Goal: Task Accomplishment & Management: Use online tool/utility

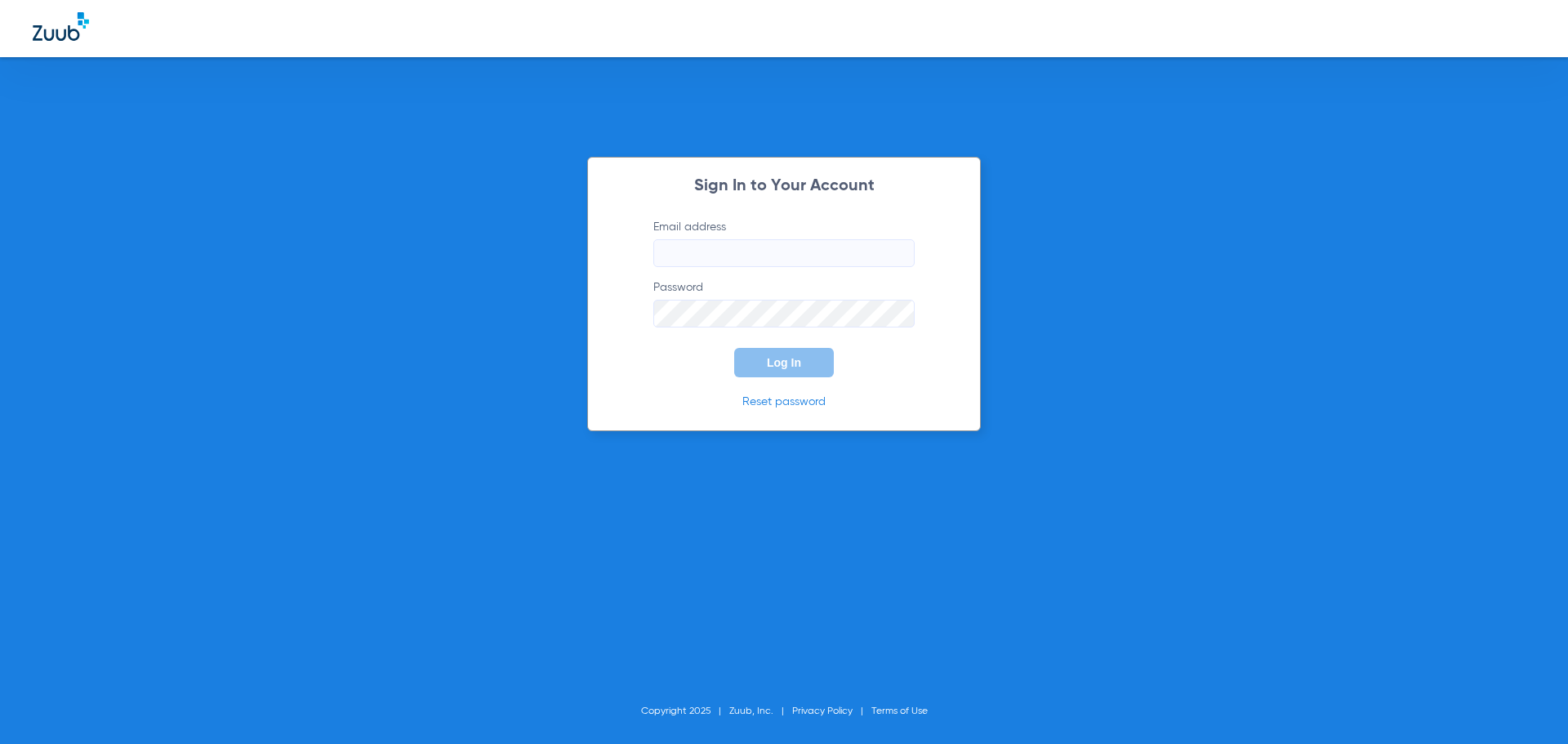
click at [686, 250] on input "Email address" at bounding box center [784, 254] width 261 height 28
type input "[EMAIL_ADDRESS][DOMAIN_NAME]"
click at [755, 357] on button "Log In" at bounding box center [784, 363] width 99 height 30
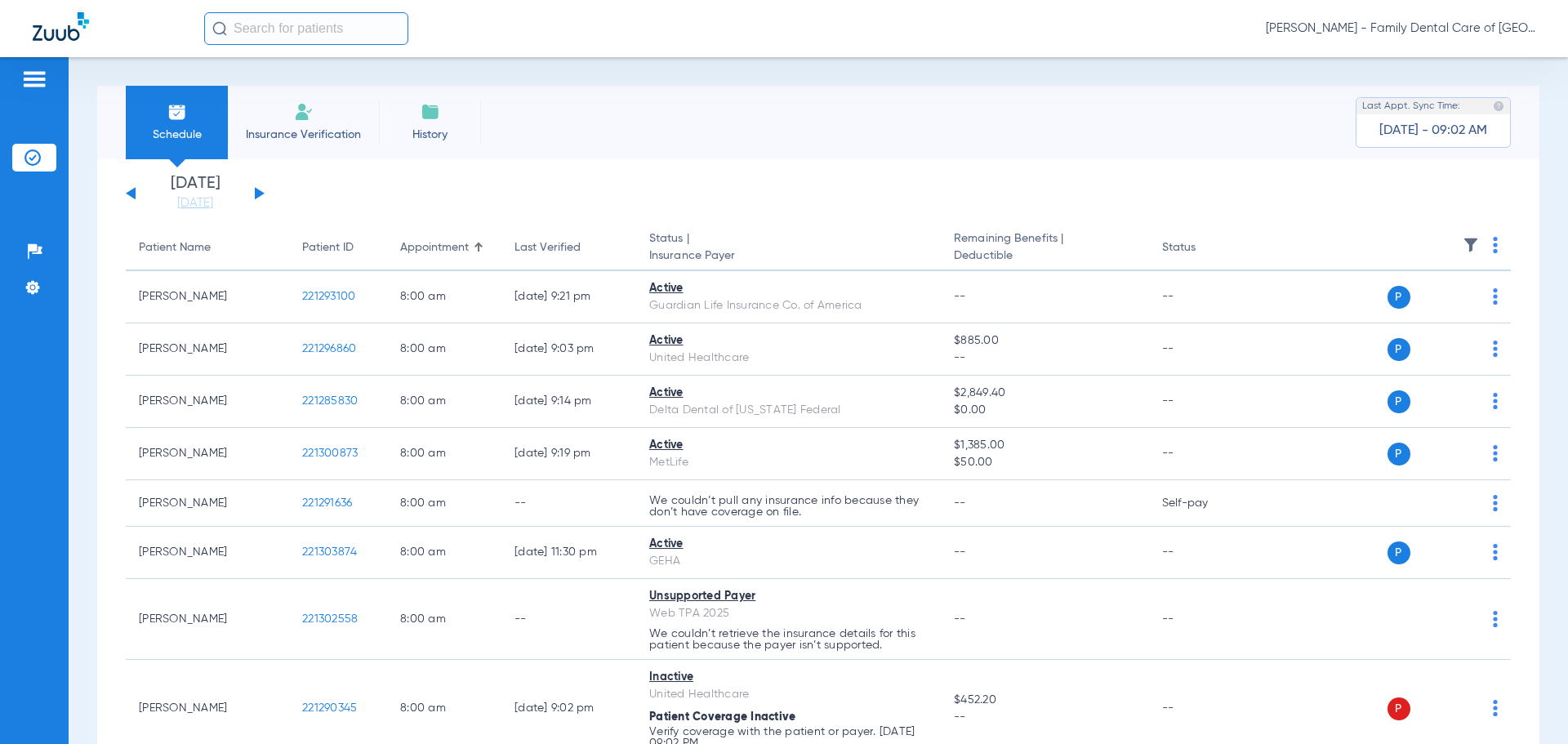
click at [265, 111] on li "Insurance Verification" at bounding box center [304, 122] width 151 height 73
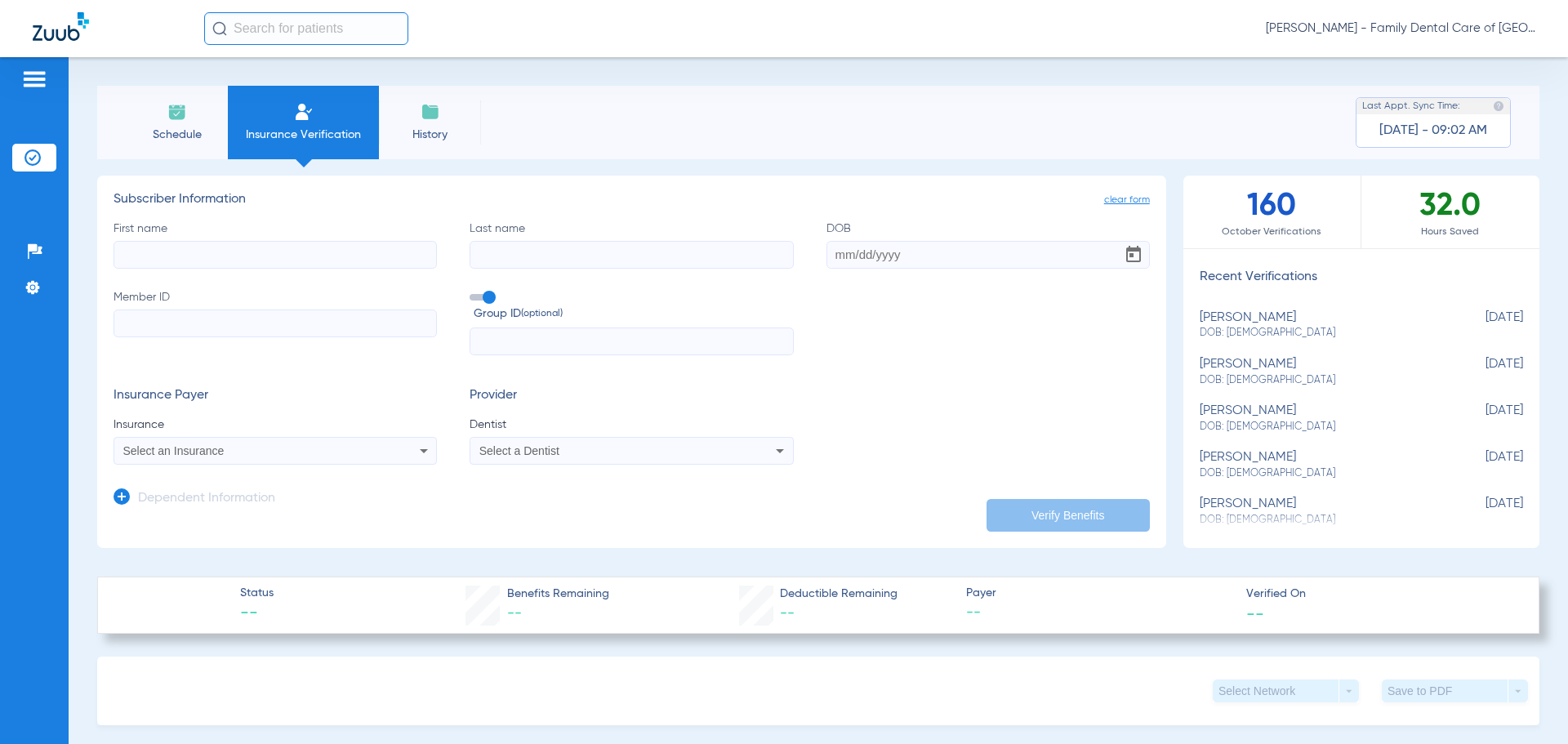
click at [283, 251] on input "First name" at bounding box center [274, 255] width 323 height 28
type input "lily"
type input "firschto"
click at [852, 256] on input "DOB" at bounding box center [987, 255] width 323 height 28
type input "[DATE]"
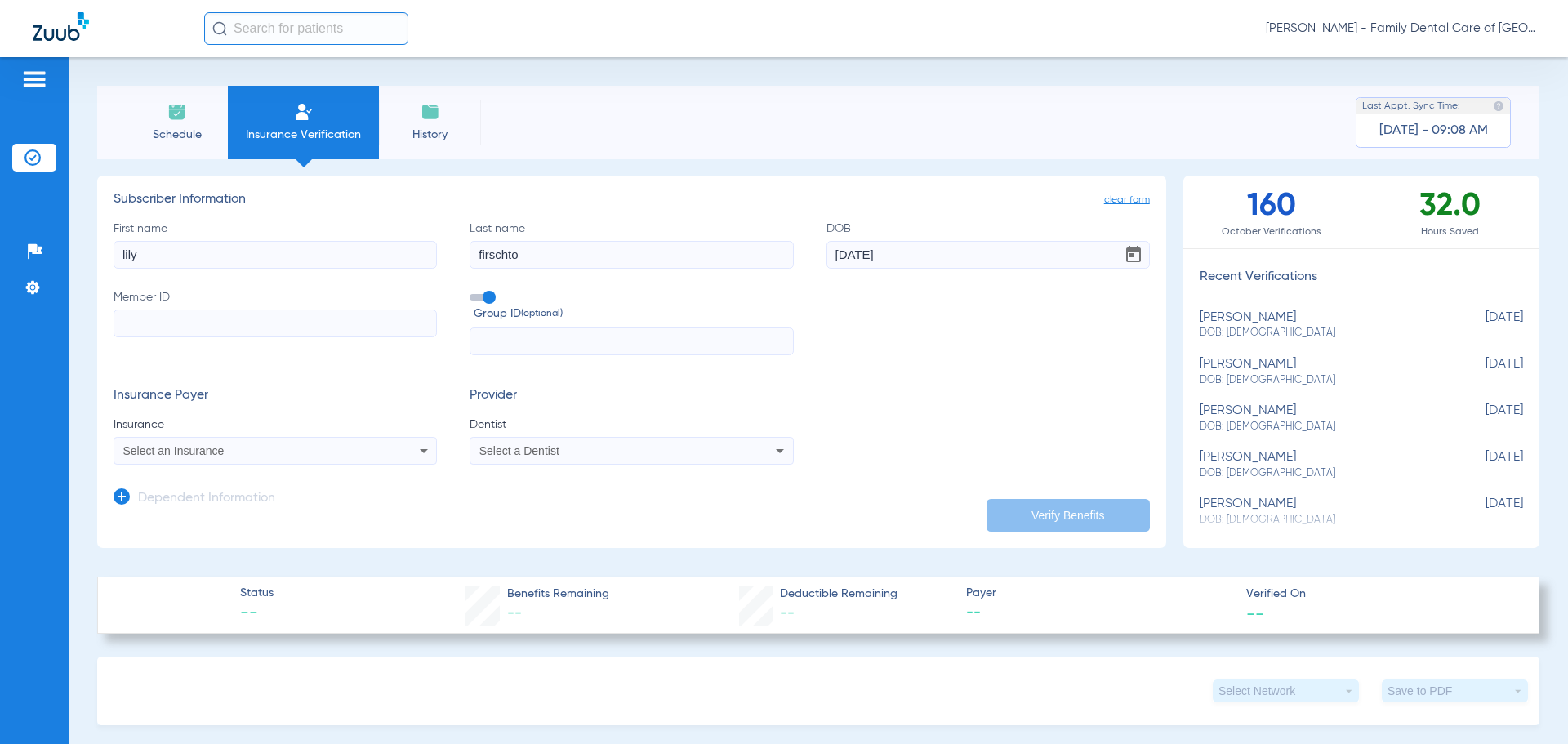
click at [279, 331] on input "Member ID" at bounding box center [274, 323] width 323 height 28
click at [182, 325] on input "Member ID Required" at bounding box center [274, 323] width 323 height 28
paste input "923189279"
type input "923189279"
click at [498, 337] on input "text" at bounding box center [630, 342] width 323 height 28
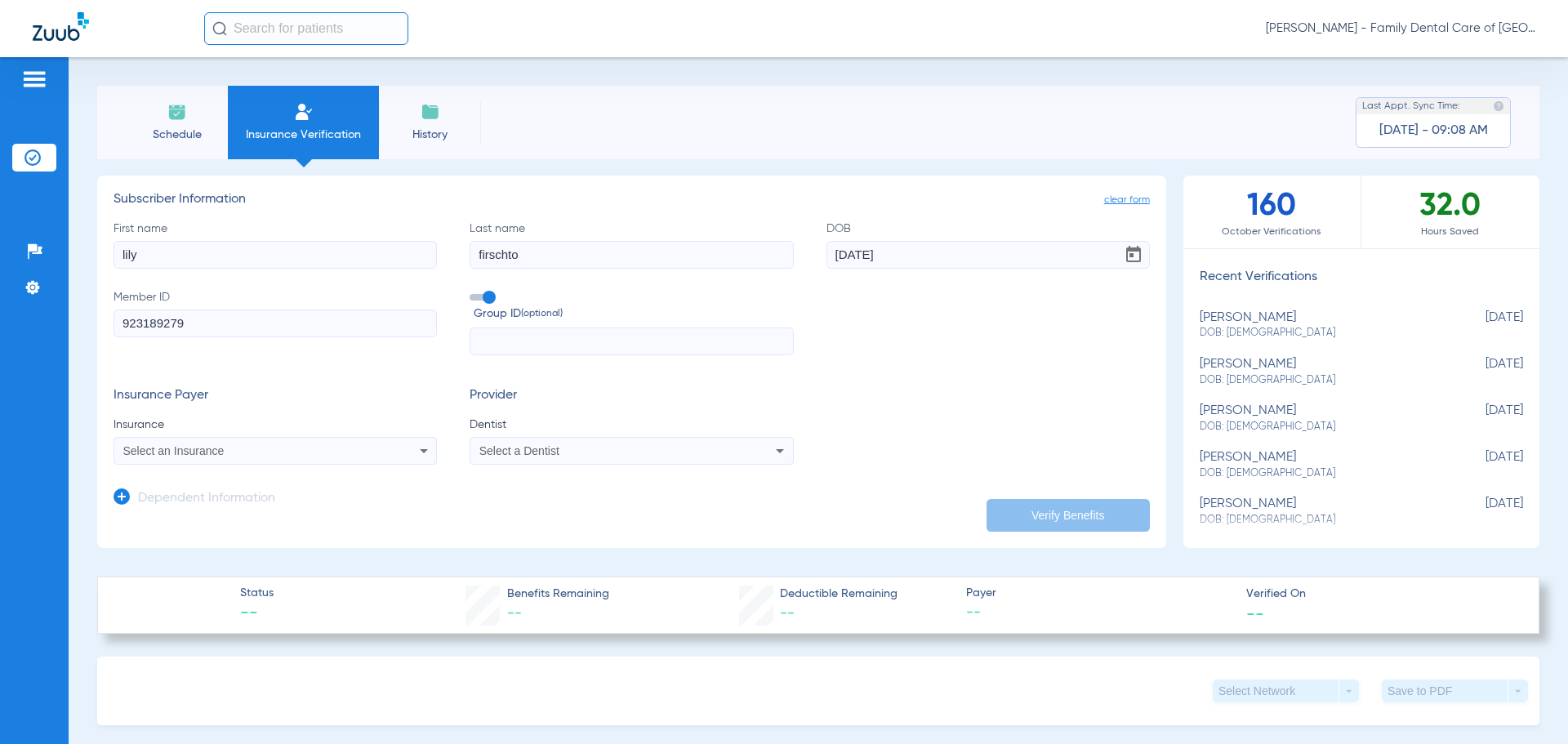
click at [652, 345] on input "text" at bounding box center [630, 342] width 323 height 28
type input "1009269"
click at [379, 451] on div "Select an Insurance" at bounding box center [275, 450] width 322 height 20
type input "prin"
click at [340, 514] on mat-option "Principal" at bounding box center [251, 508] width 274 height 26
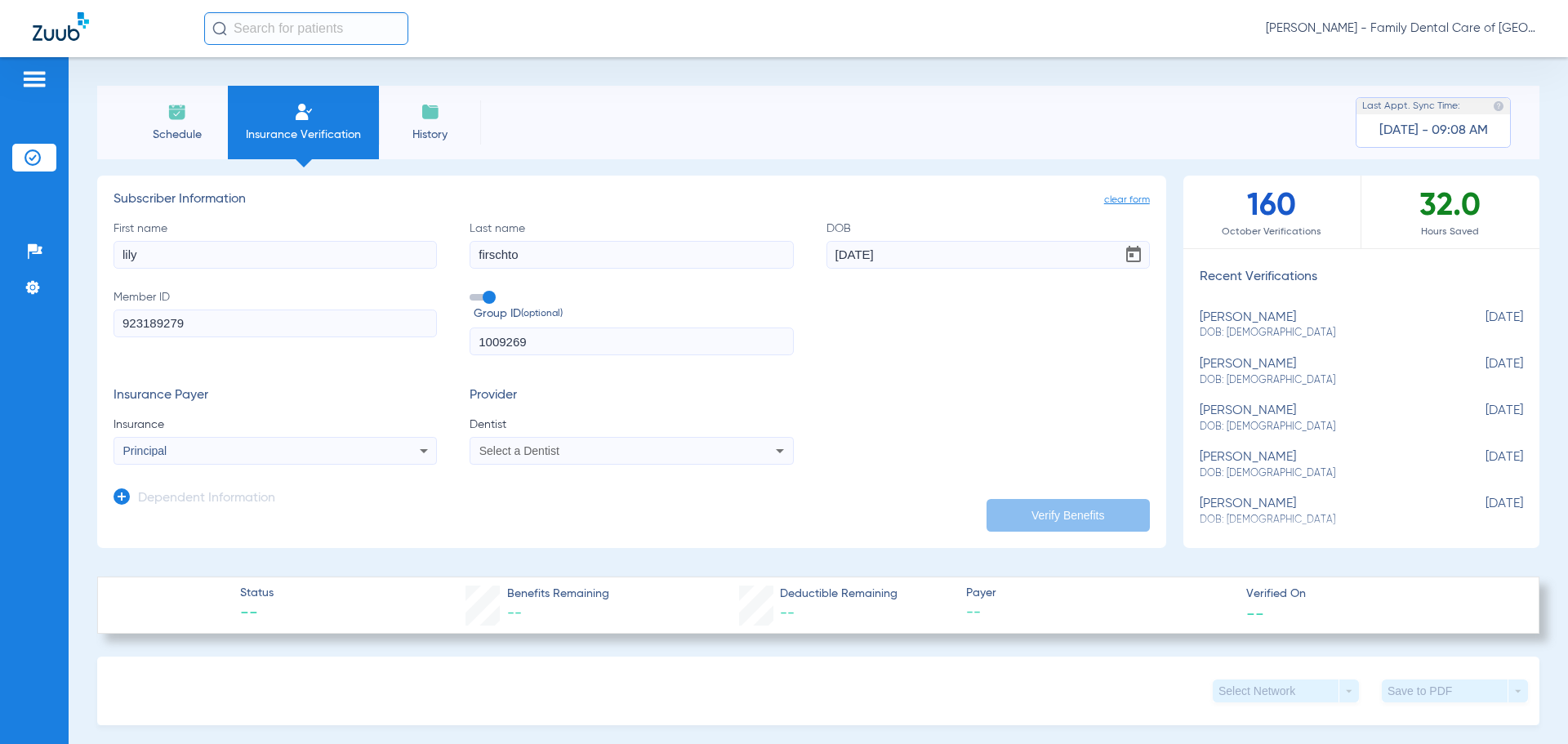
click at [524, 450] on span "Select a Dentist" at bounding box center [520, 450] width 80 height 13
type input "jae"
click at [491, 509] on span "[PERSON_NAME] [PERSON_NAME]" at bounding box center [528, 508] width 96 height 24
click at [1056, 511] on button "Verify Benefits" at bounding box center [1068, 516] width 164 height 33
type input "lily"
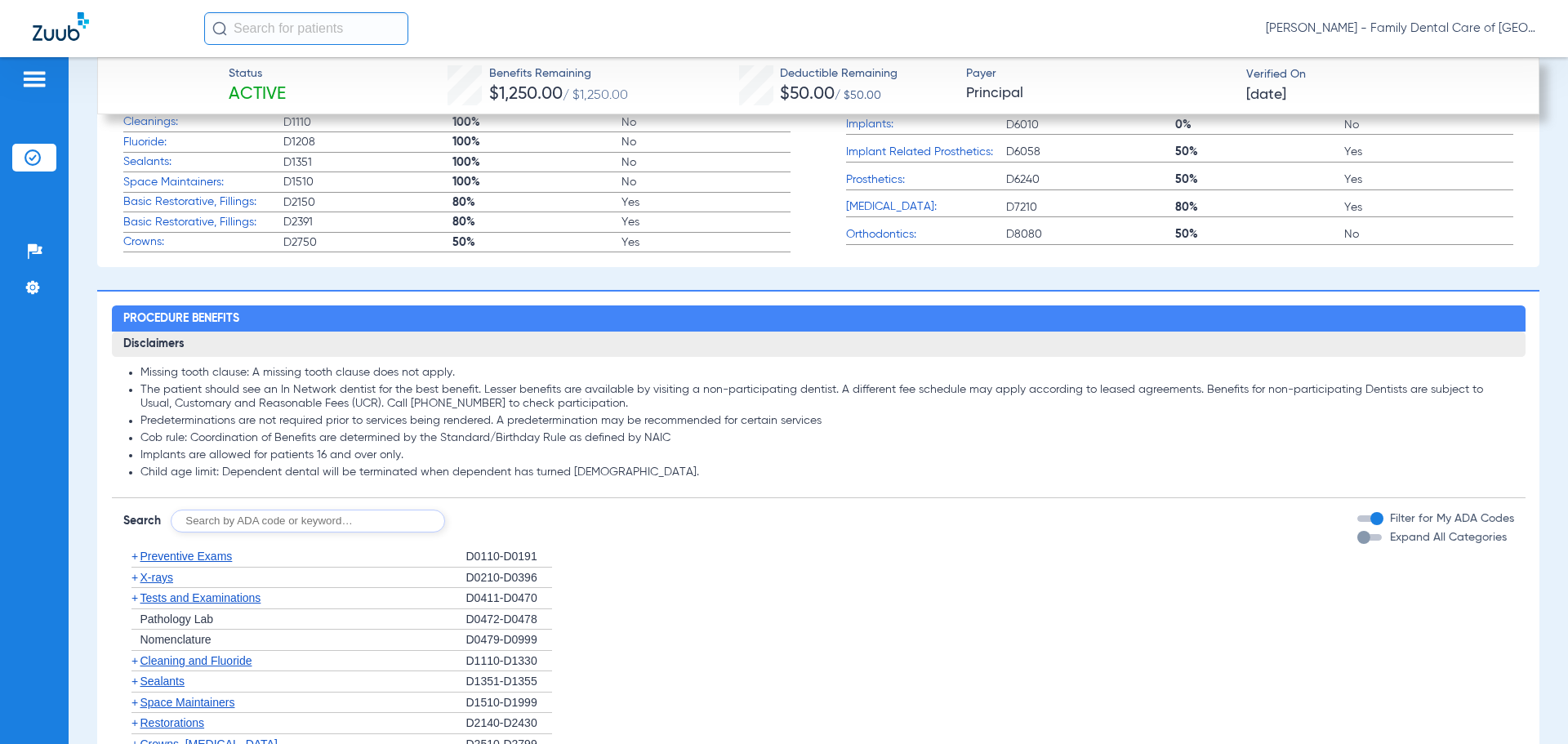
scroll to position [1249, 0]
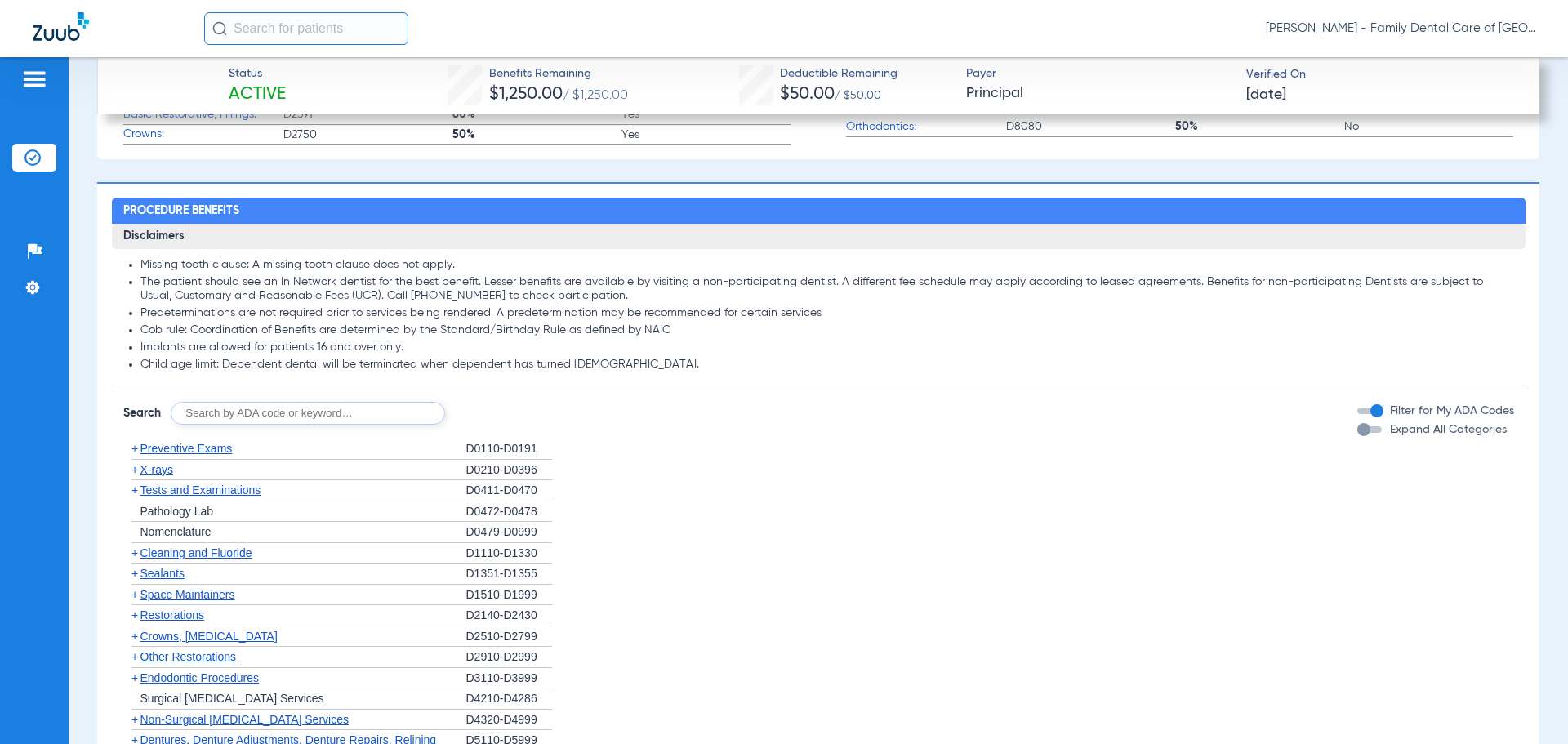
click at [181, 443] on span "Preventive Exams" at bounding box center [186, 448] width 92 height 13
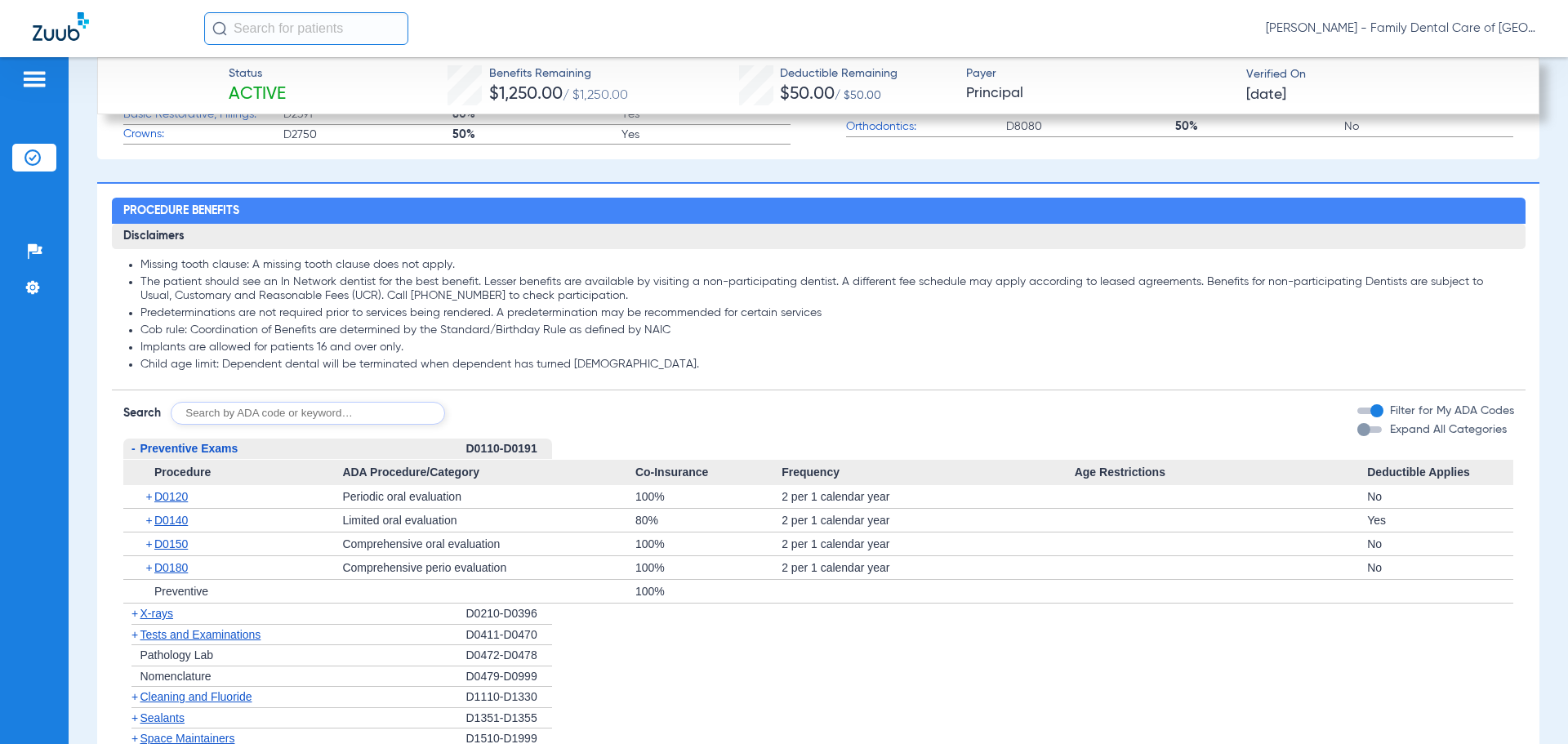
click at [184, 443] on span "Preventive Exams" at bounding box center [189, 448] width 98 height 13
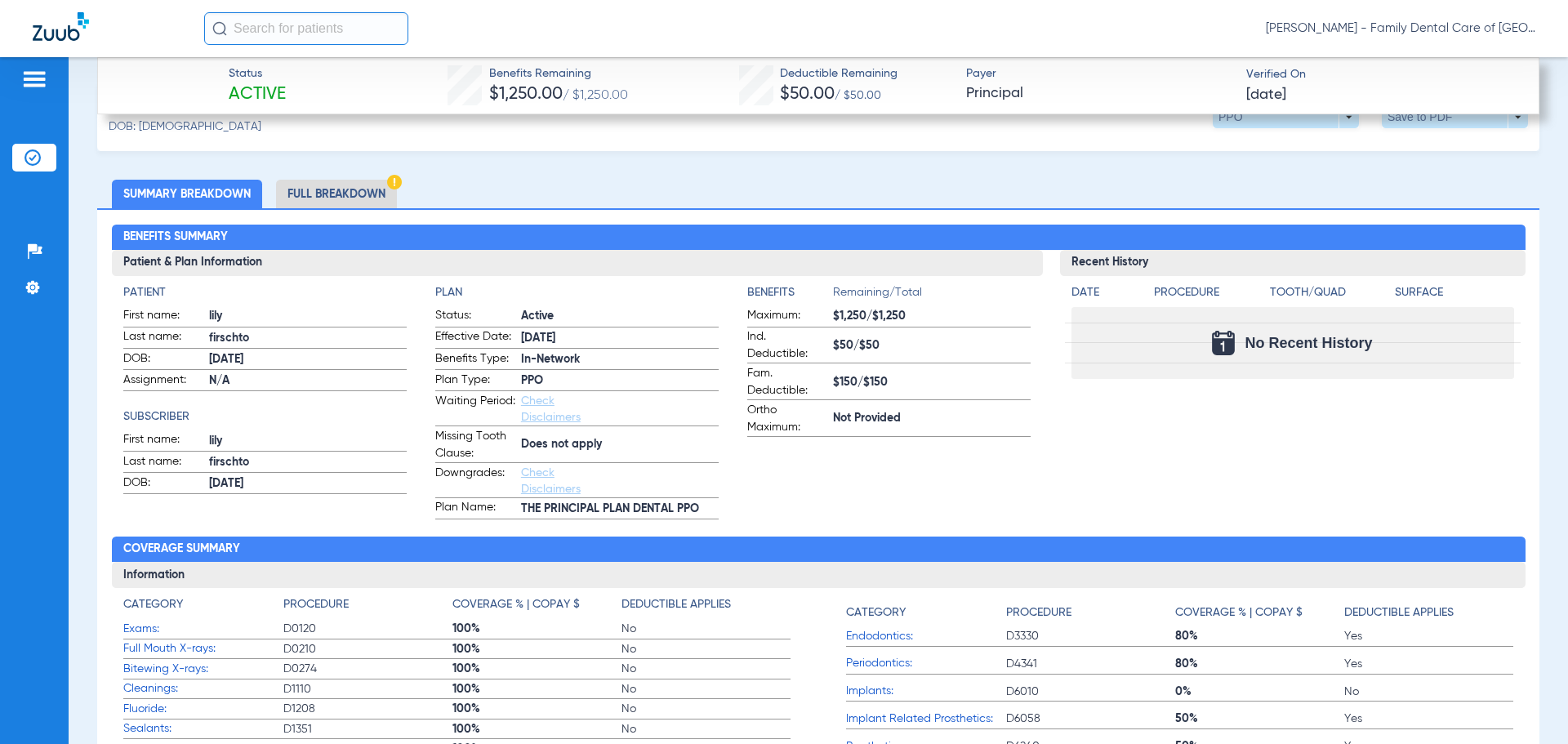
scroll to position [572, 0]
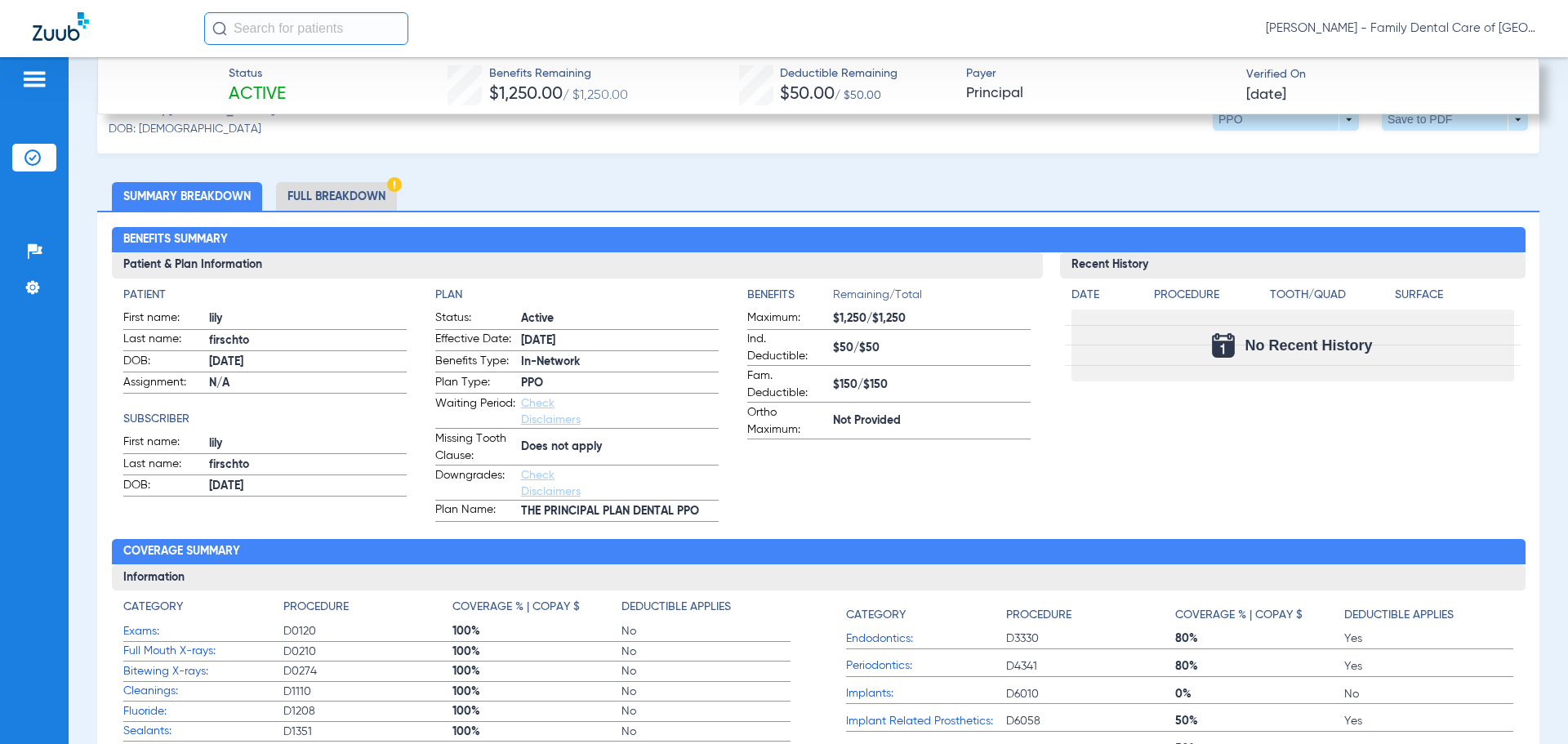
click at [352, 189] on li "Full Breakdown" at bounding box center [336, 196] width 121 height 29
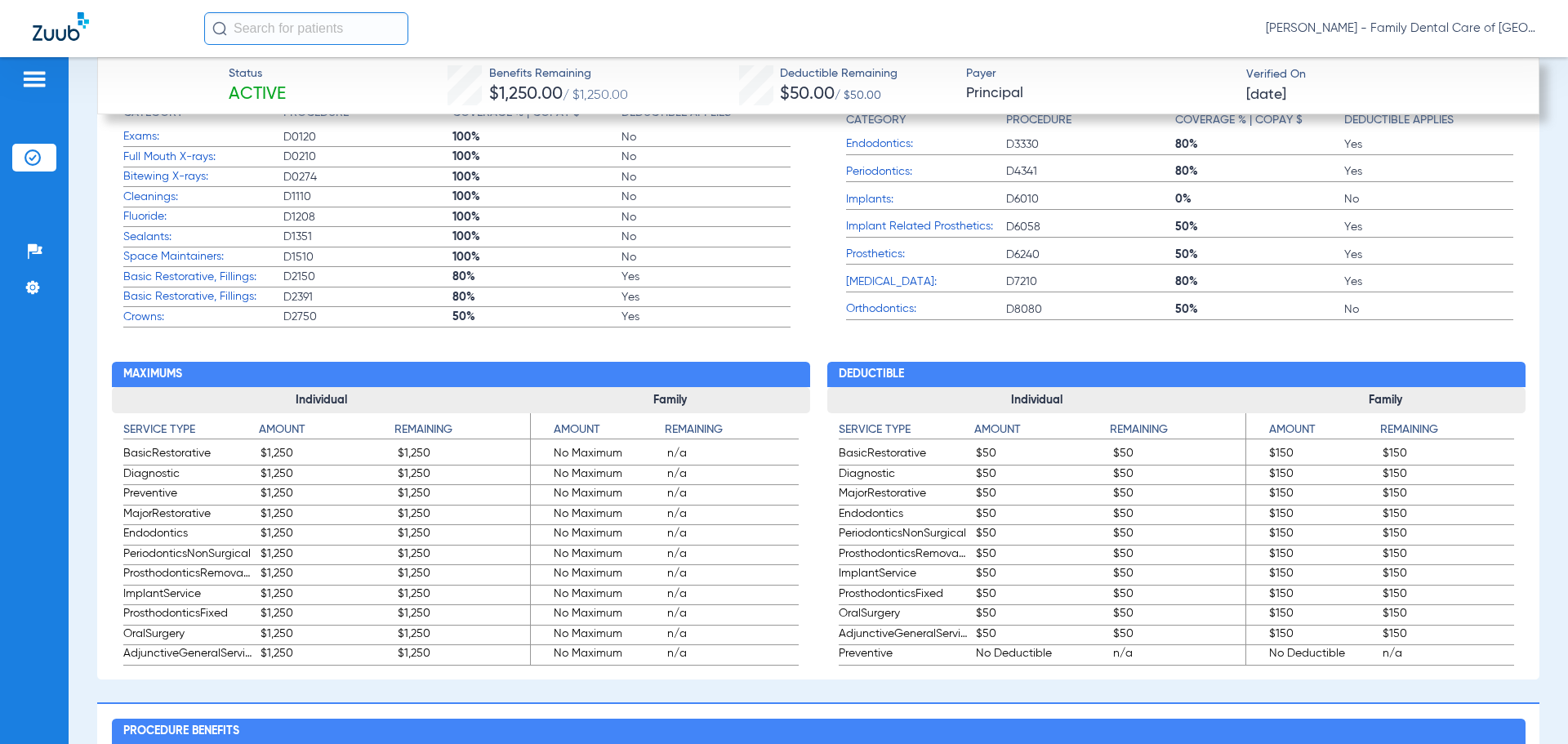
scroll to position [1144, 0]
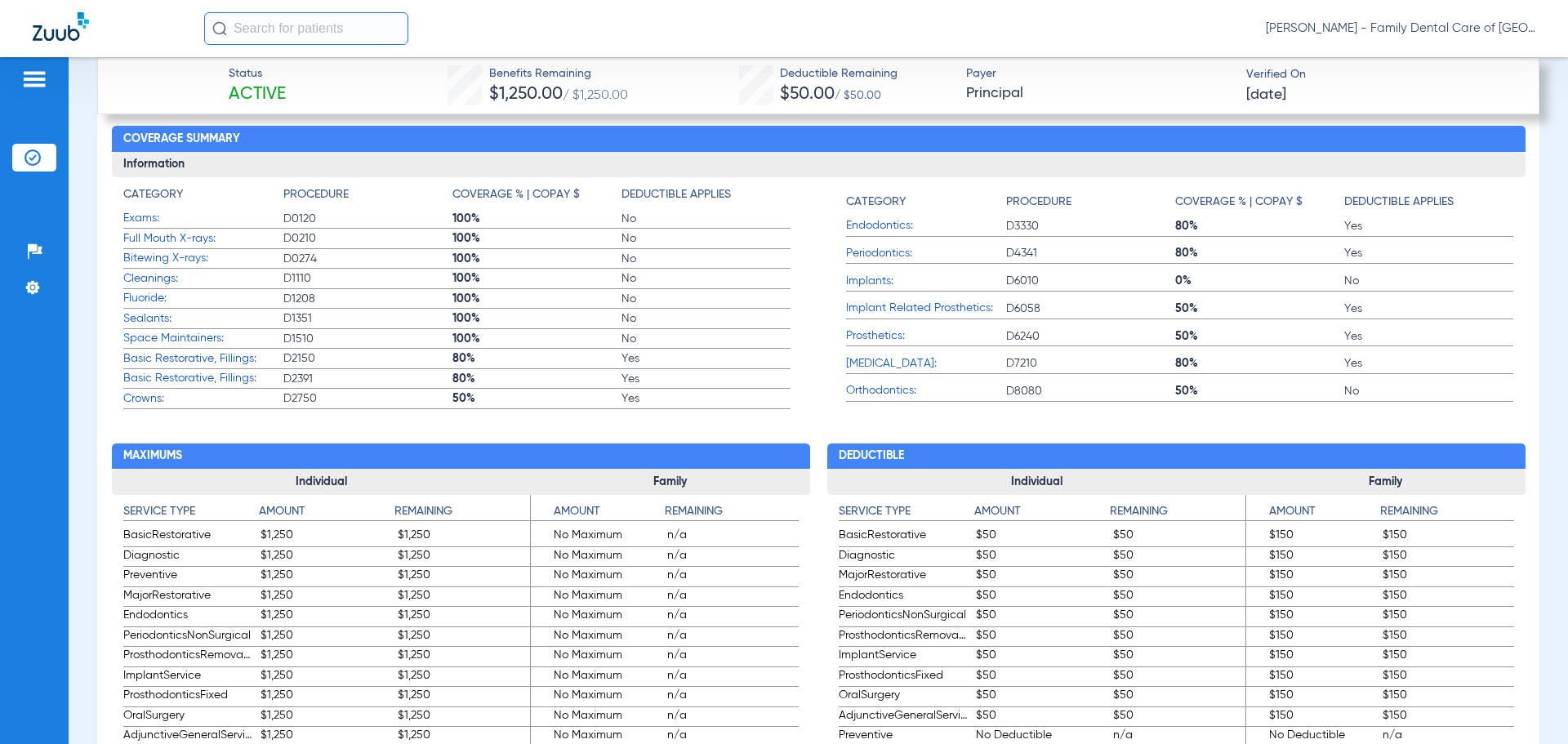
drag, startPoint x: 1555, startPoint y: 0, endPoint x: 1225, endPoint y: 389, distance: 510.1
click at [1223, 389] on span "50%" at bounding box center [1260, 391] width 169 height 17
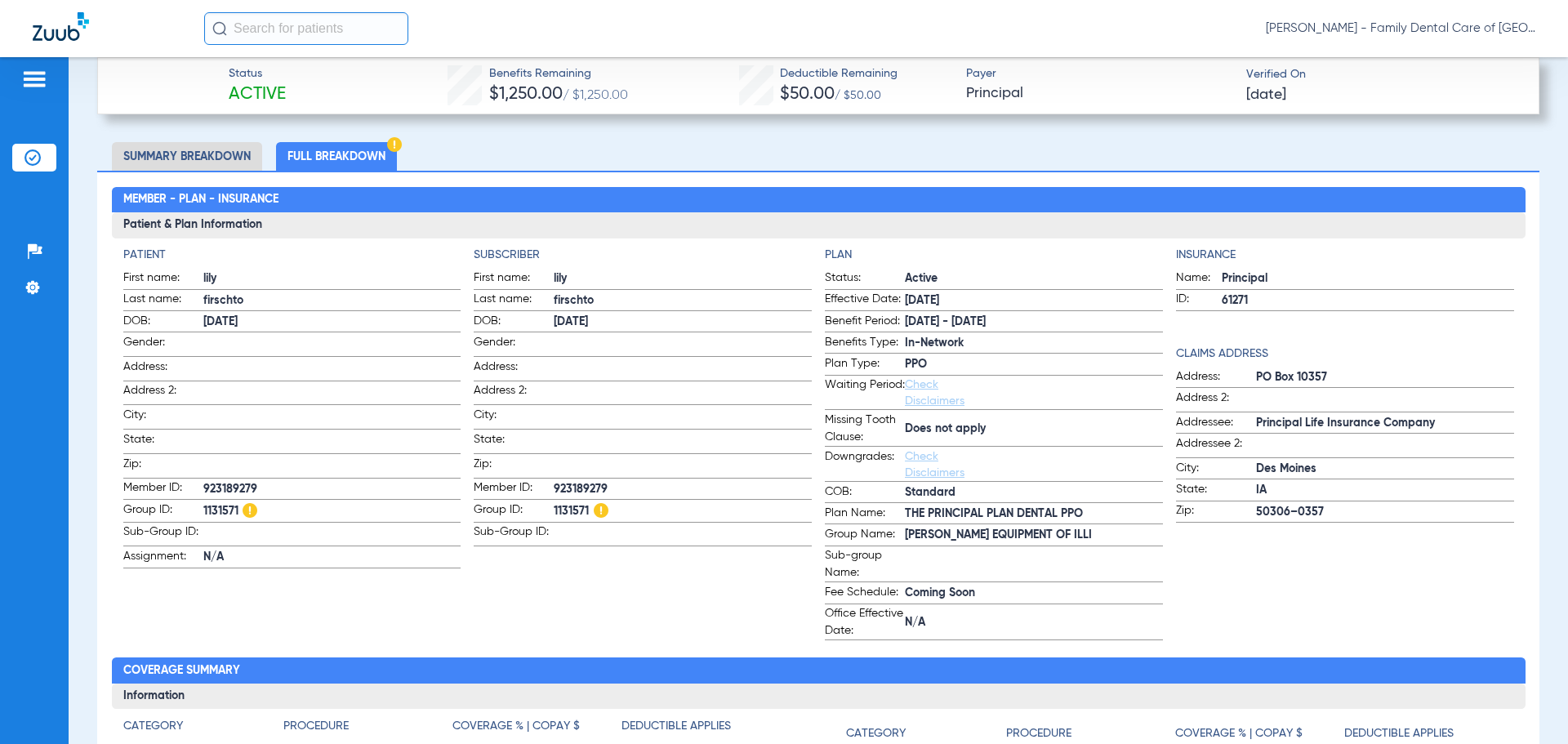
scroll to position [572, 0]
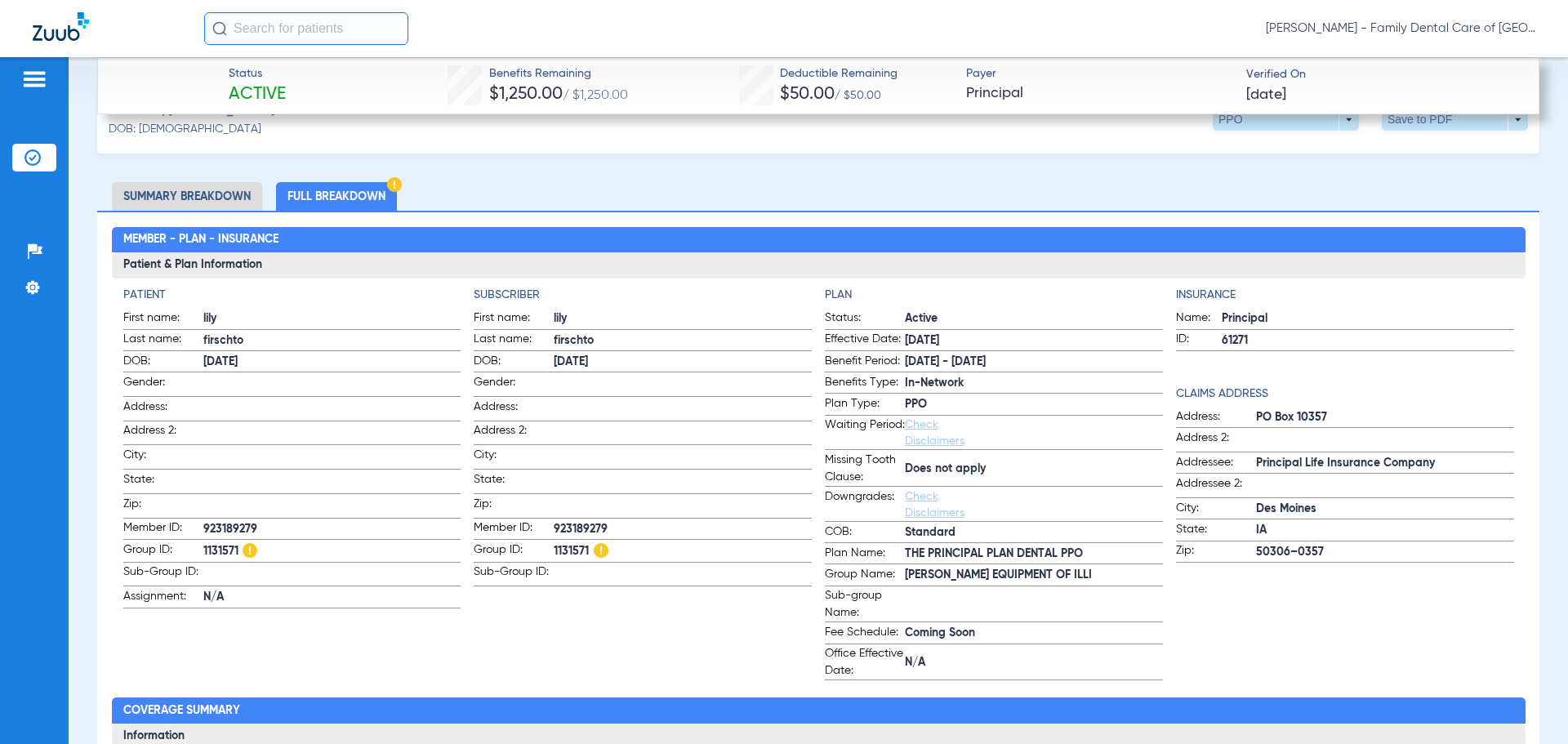
drag, startPoint x: 261, startPoint y: 206, endPoint x: 261, endPoint y: 193, distance: 13.0
click at [261, 201] on li "Summary Breakdown" at bounding box center [186, 196] width 151 height 29
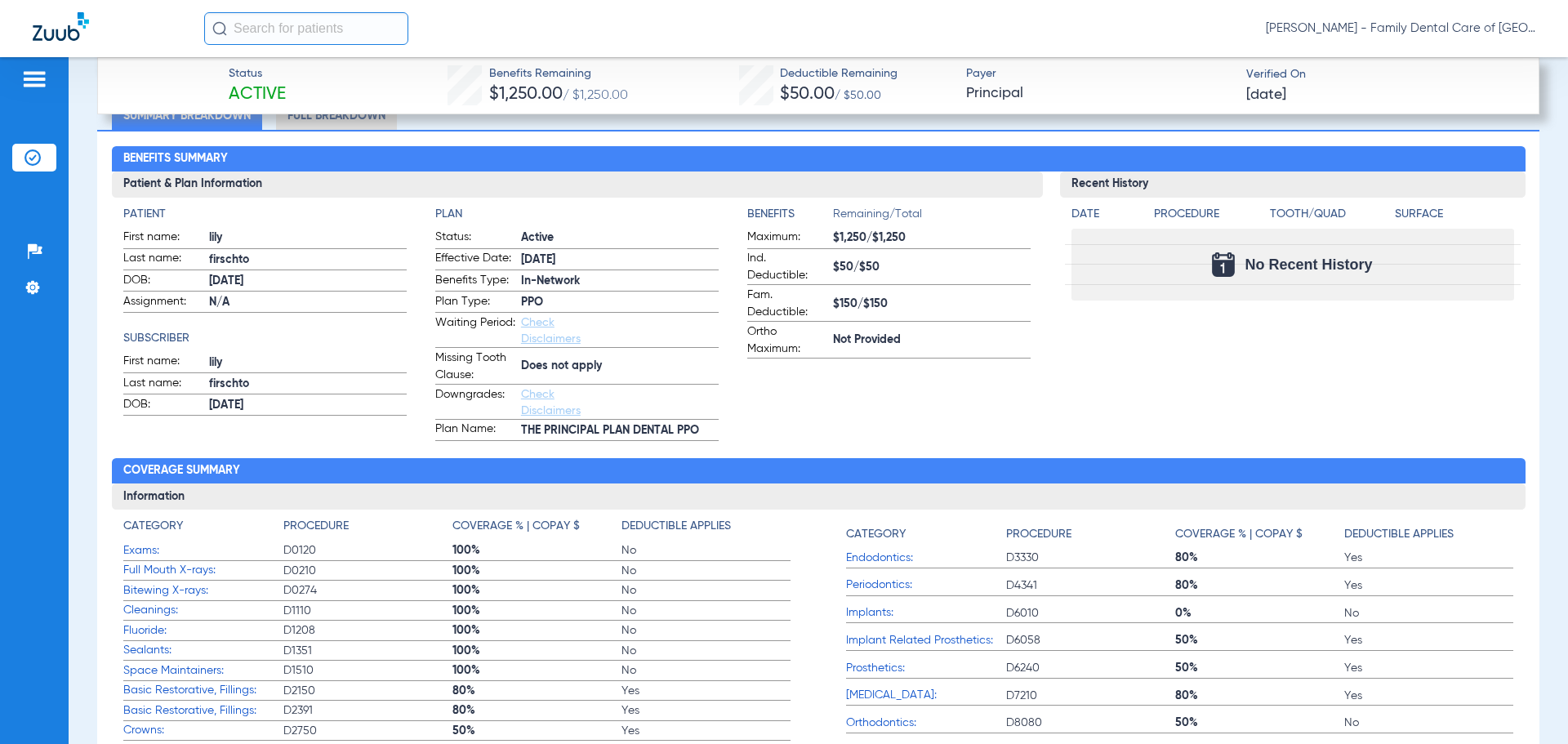
scroll to position [653, 0]
